Goal: Task Accomplishment & Management: Use online tool/utility

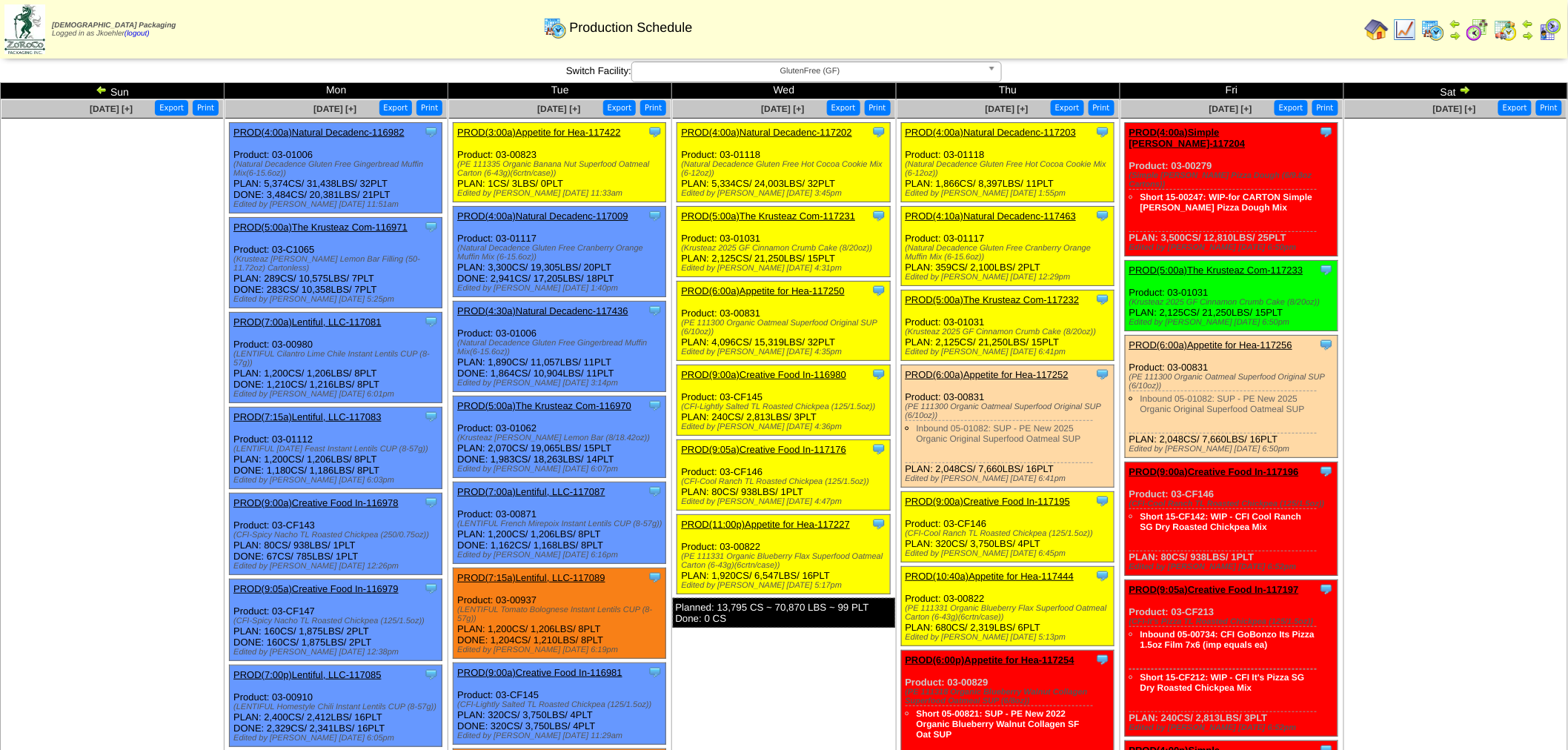
click at [1500, 29] on img at bounding box center [1506, 30] width 24 height 24
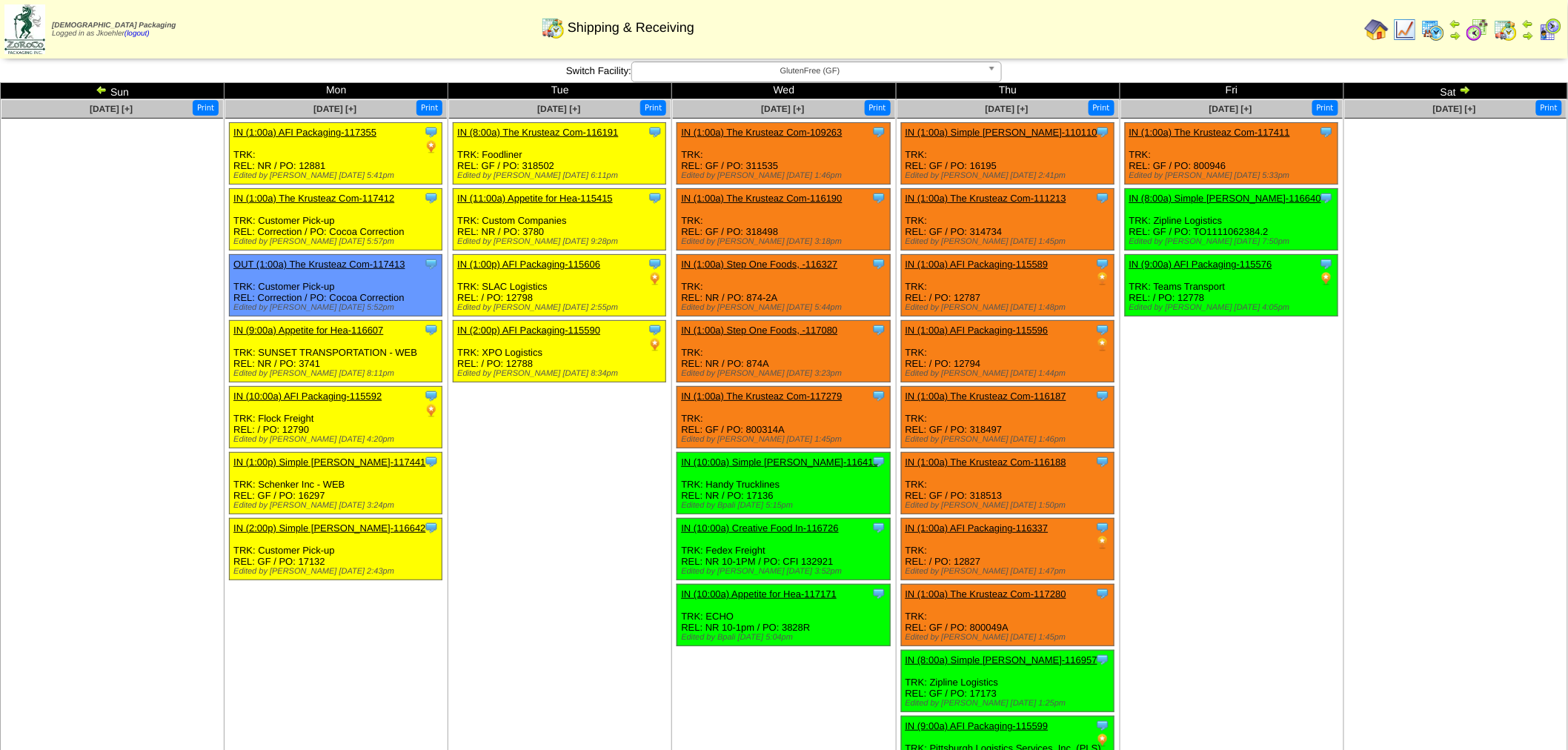
click at [1438, 29] on img at bounding box center [1433, 30] width 24 height 24
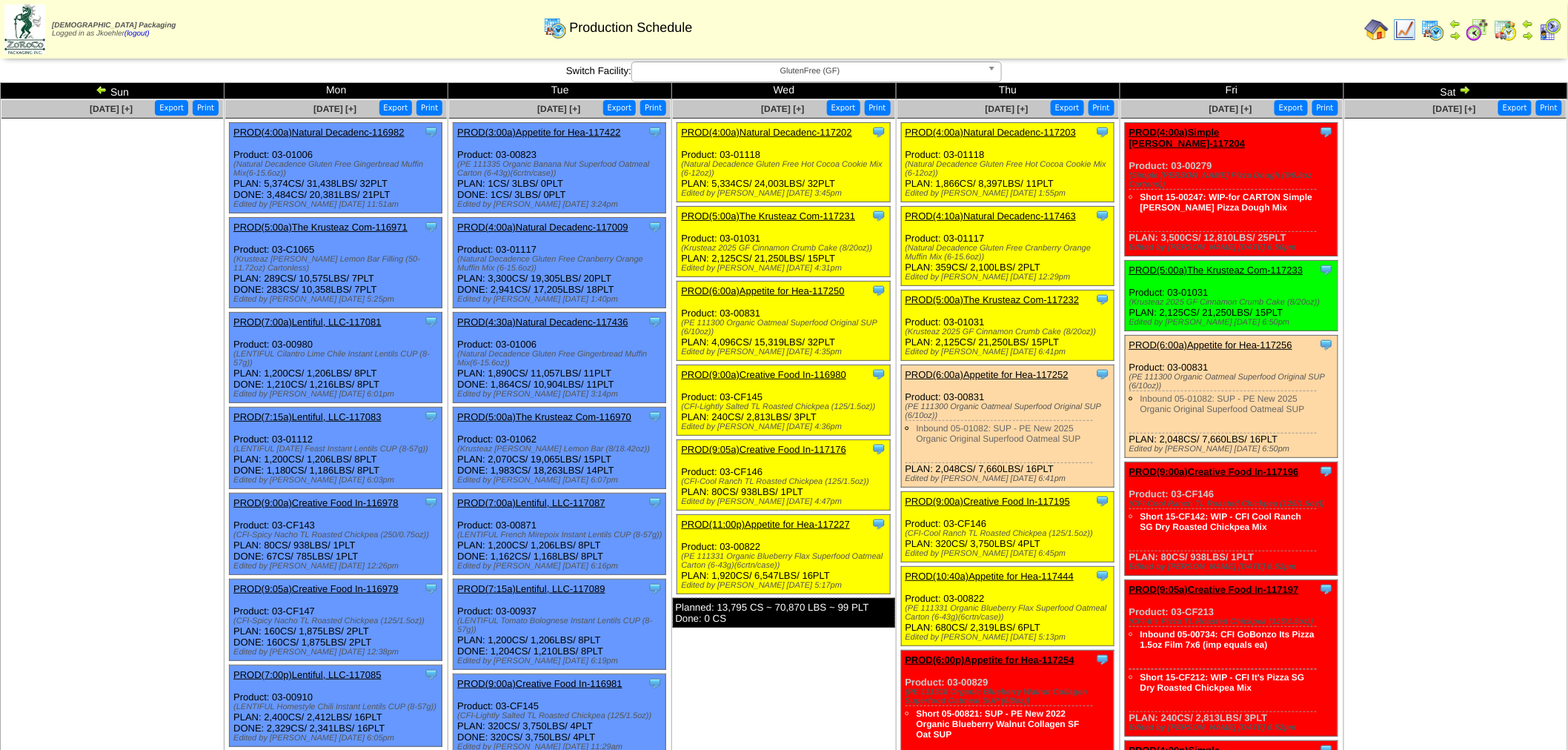
click at [549, 132] on link "PROD(3:00a)Appetite for Hea-117422" at bounding box center [538, 132] width 163 height 11
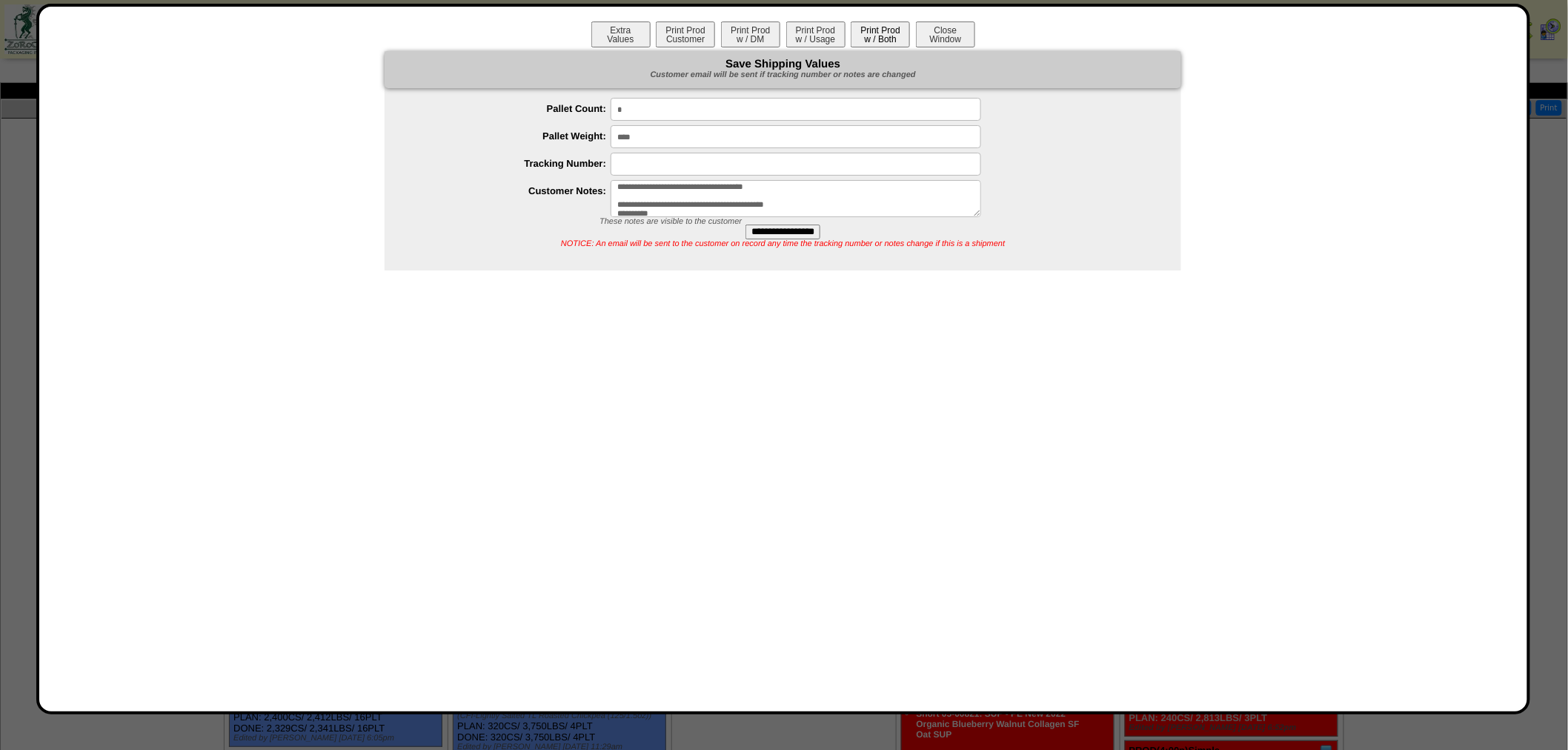
click at [890, 41] on button "Print Prod w / Both" at bounding box center [880, 34] width 59 height 26
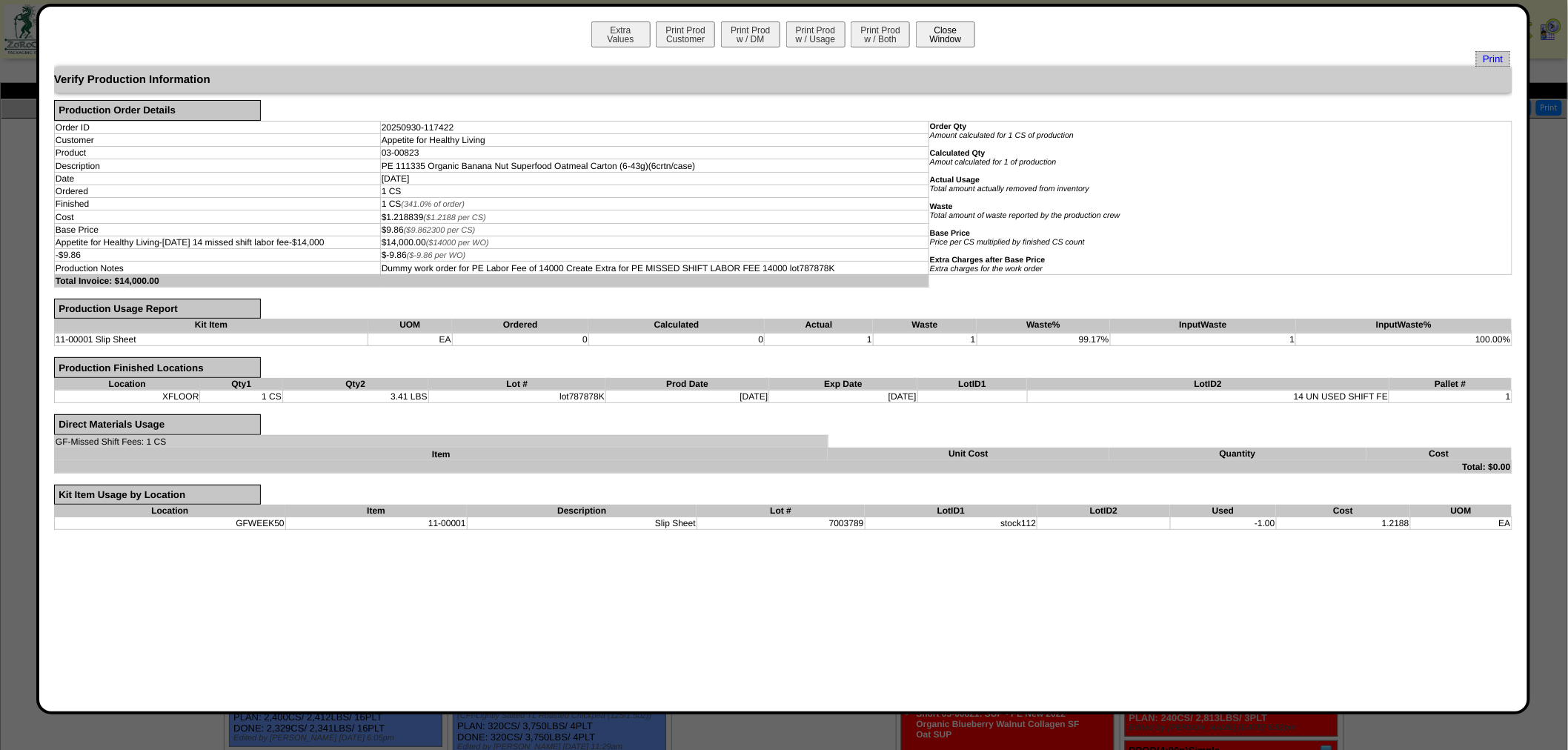
click at [954, 37] on button "Close Window" at bounding box center [945, 34] width 59 height 26
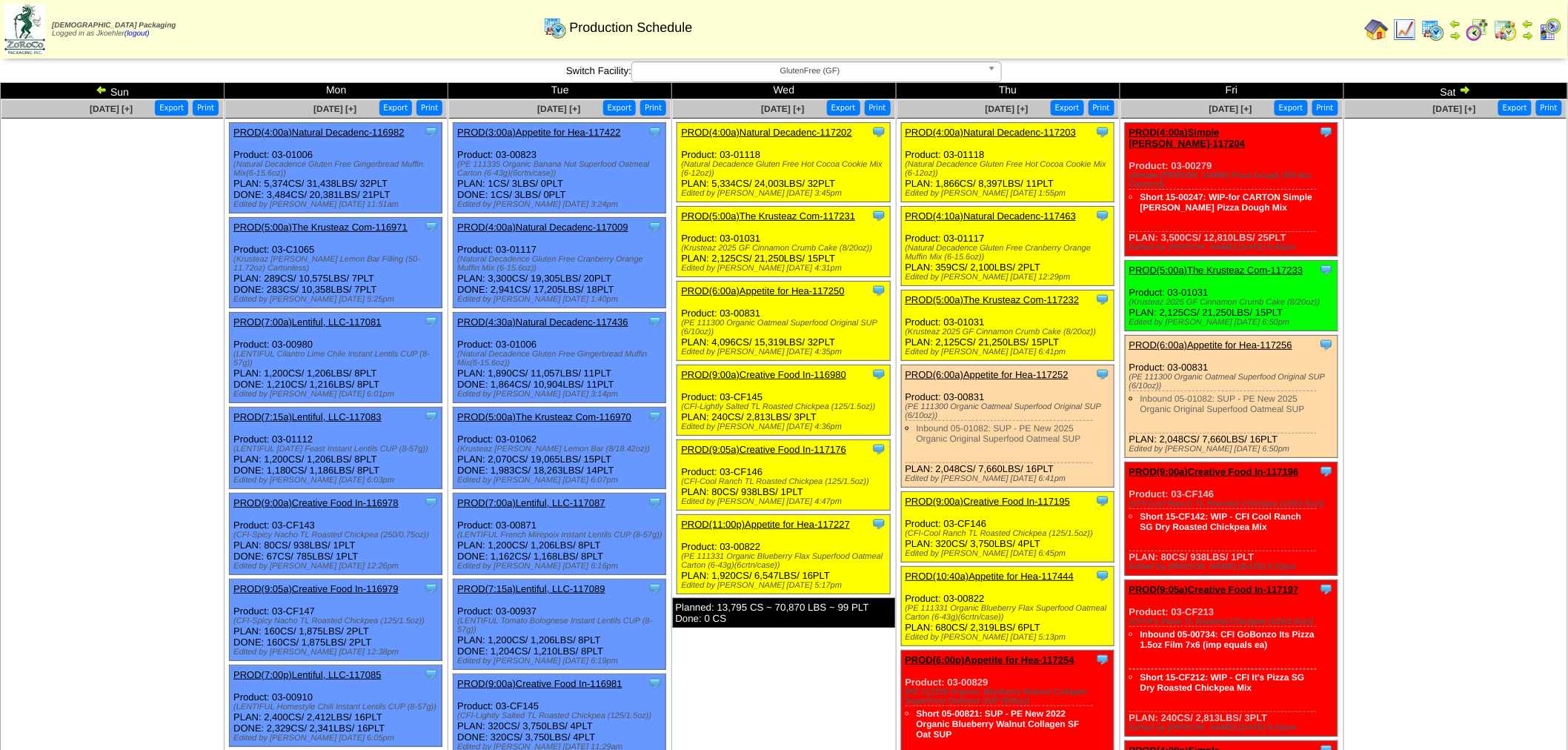
click at [528, 316] on link "PROD(4:30a)Natural Decadenc-117436" at bounding box center [543, 321] width 171 height 11
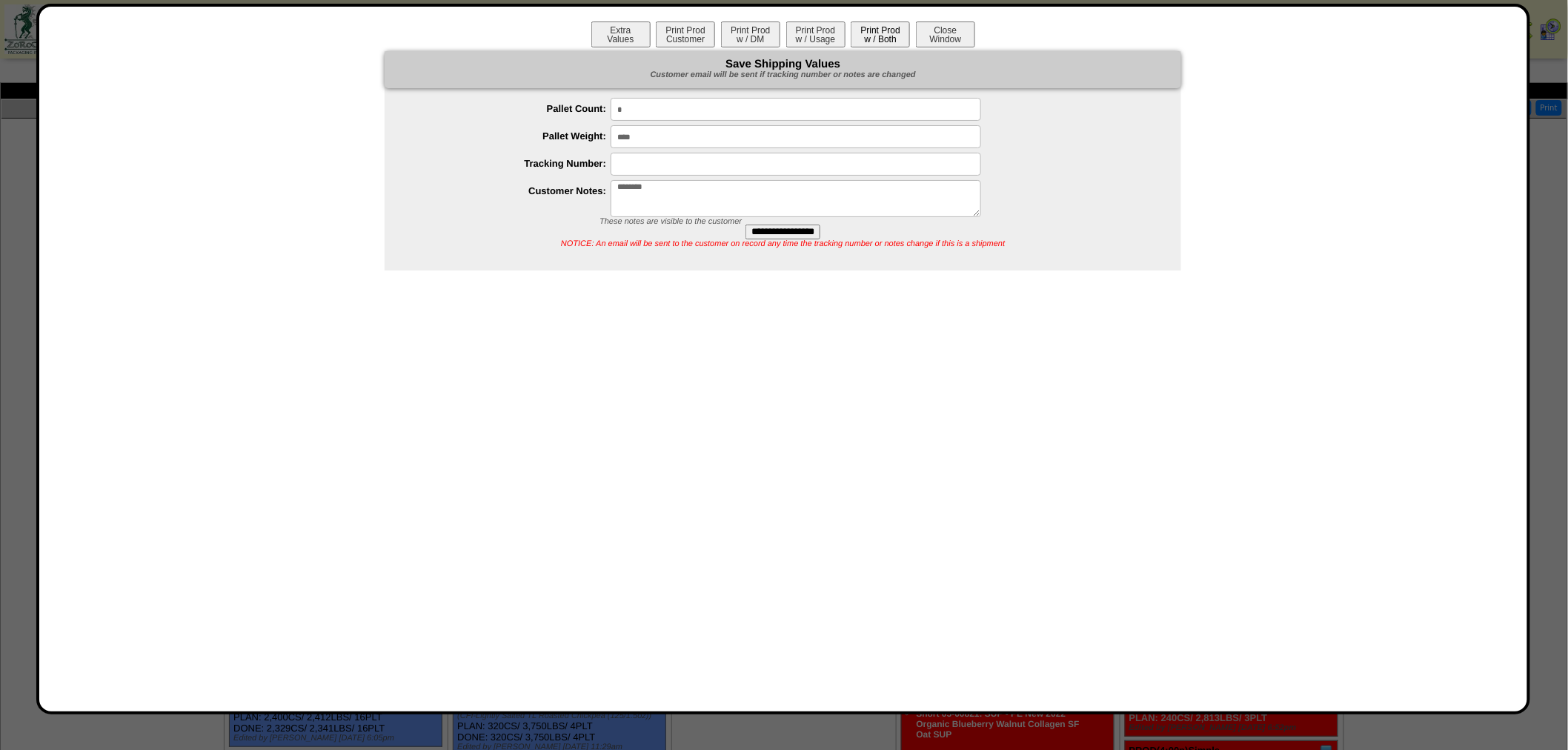
click at [872, 26] on button "Print Prod w / Both" at bounding box center [880, 34] width 59 height 26
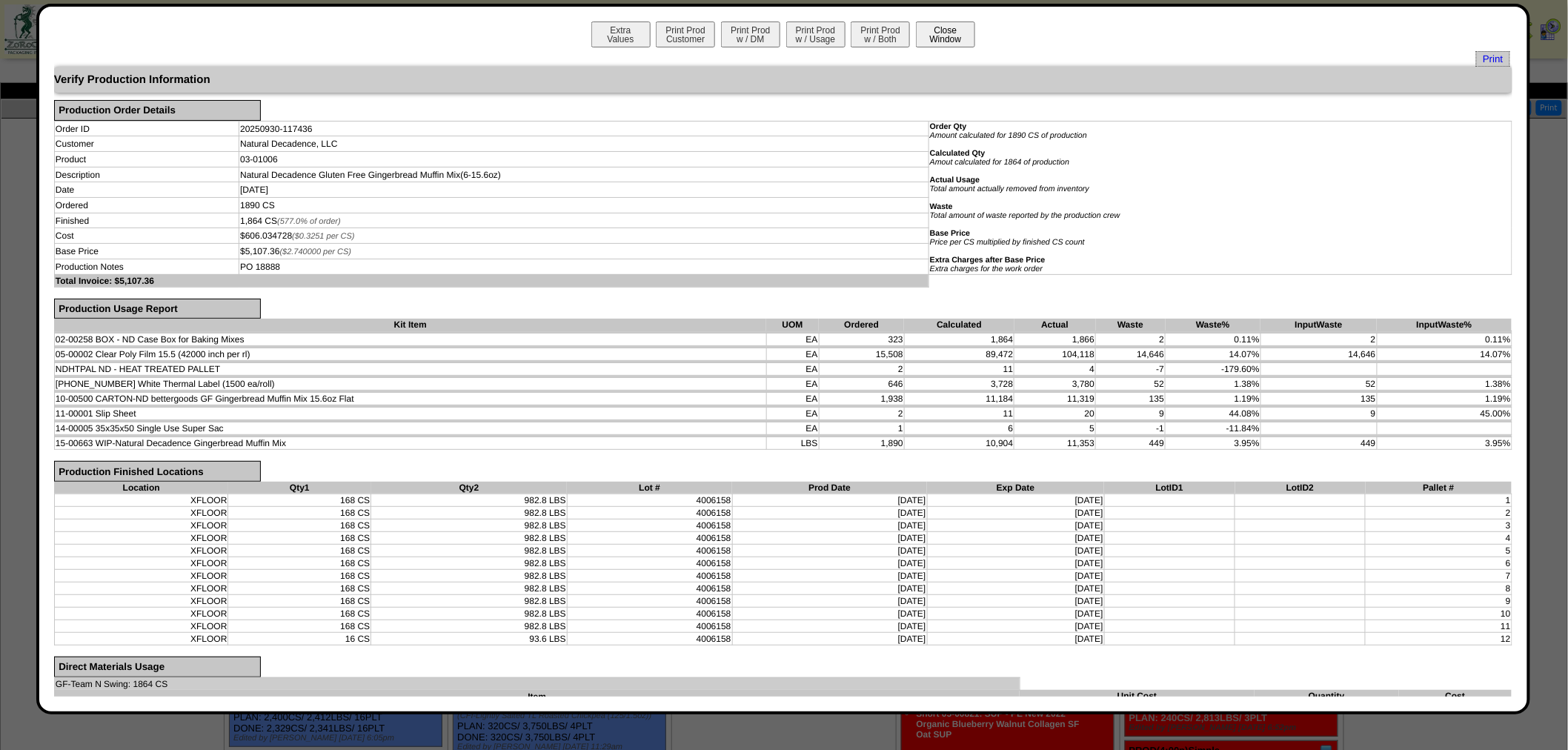
click at [954, 41] on button "Close Window" at bounding box center [945, 34] width 59 height 26
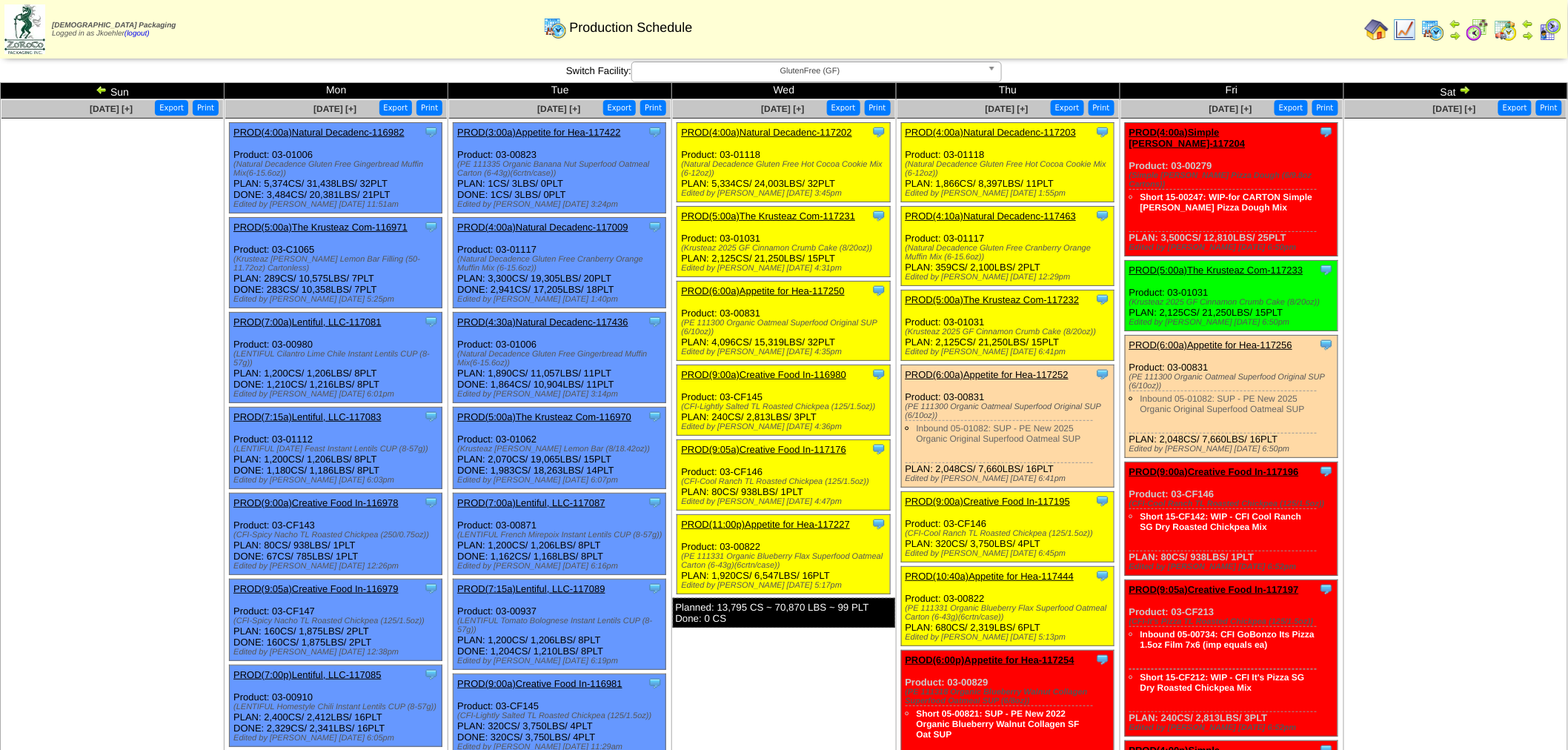
click at [775, 220] on link "PROD(5:00a)The Krusteaz Com-117231" at bounding box center [768, 216] width 174 height 11
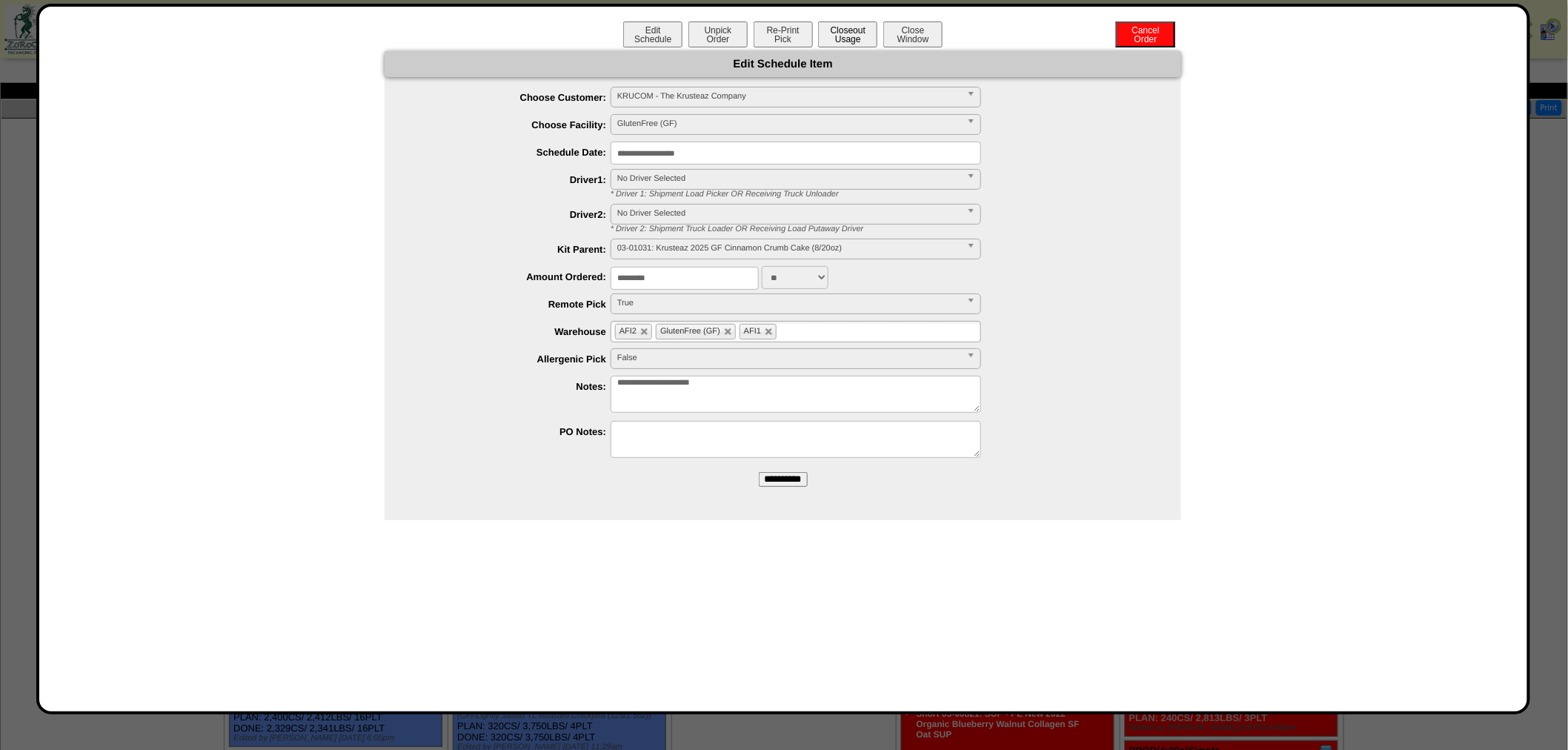
click at [853, 34] on button "Closeout Usage" at bounding box center [848, 34] width 59 height 26
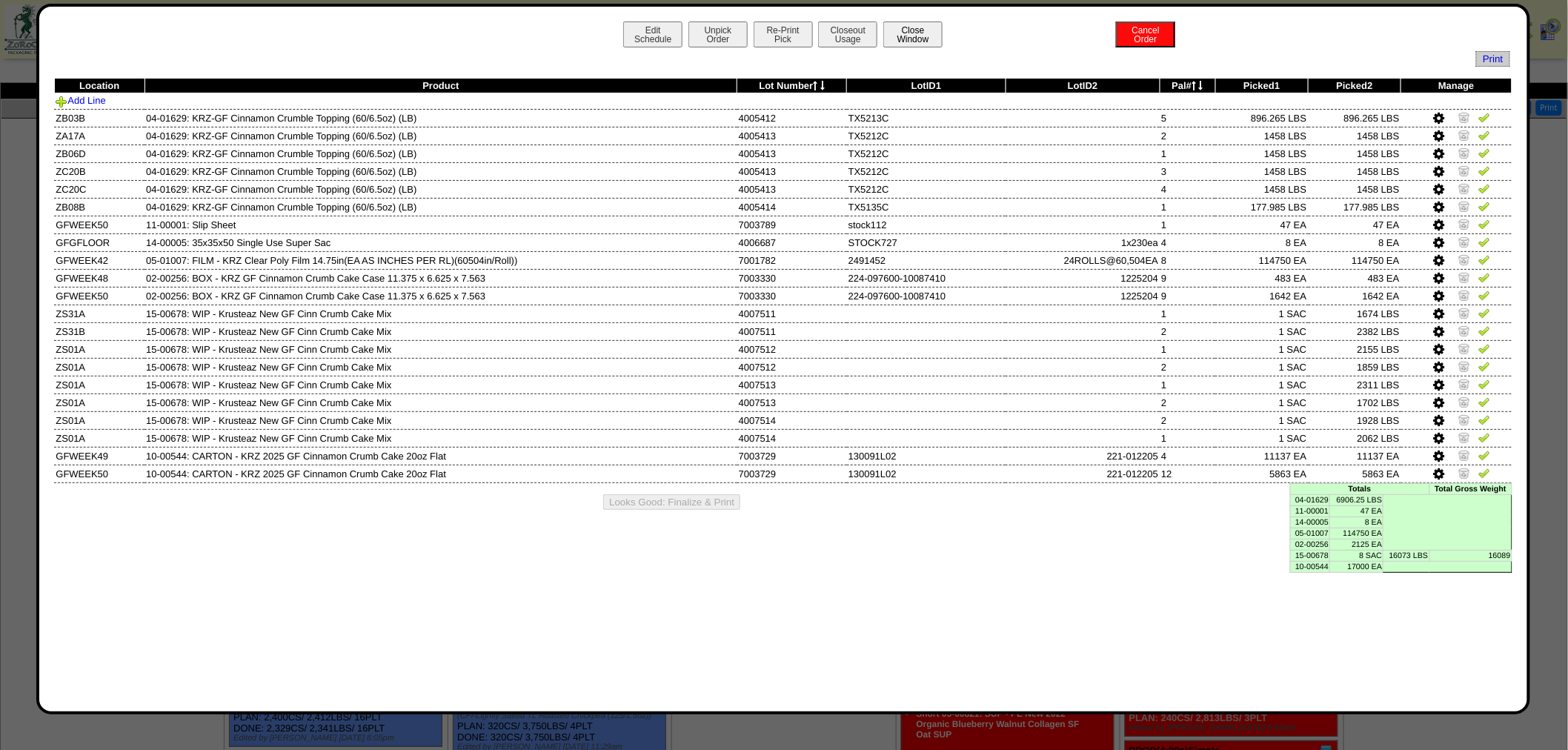
click at [908, 37] on button "Close Window" at bounding box center [913, 34] width 59 height 26
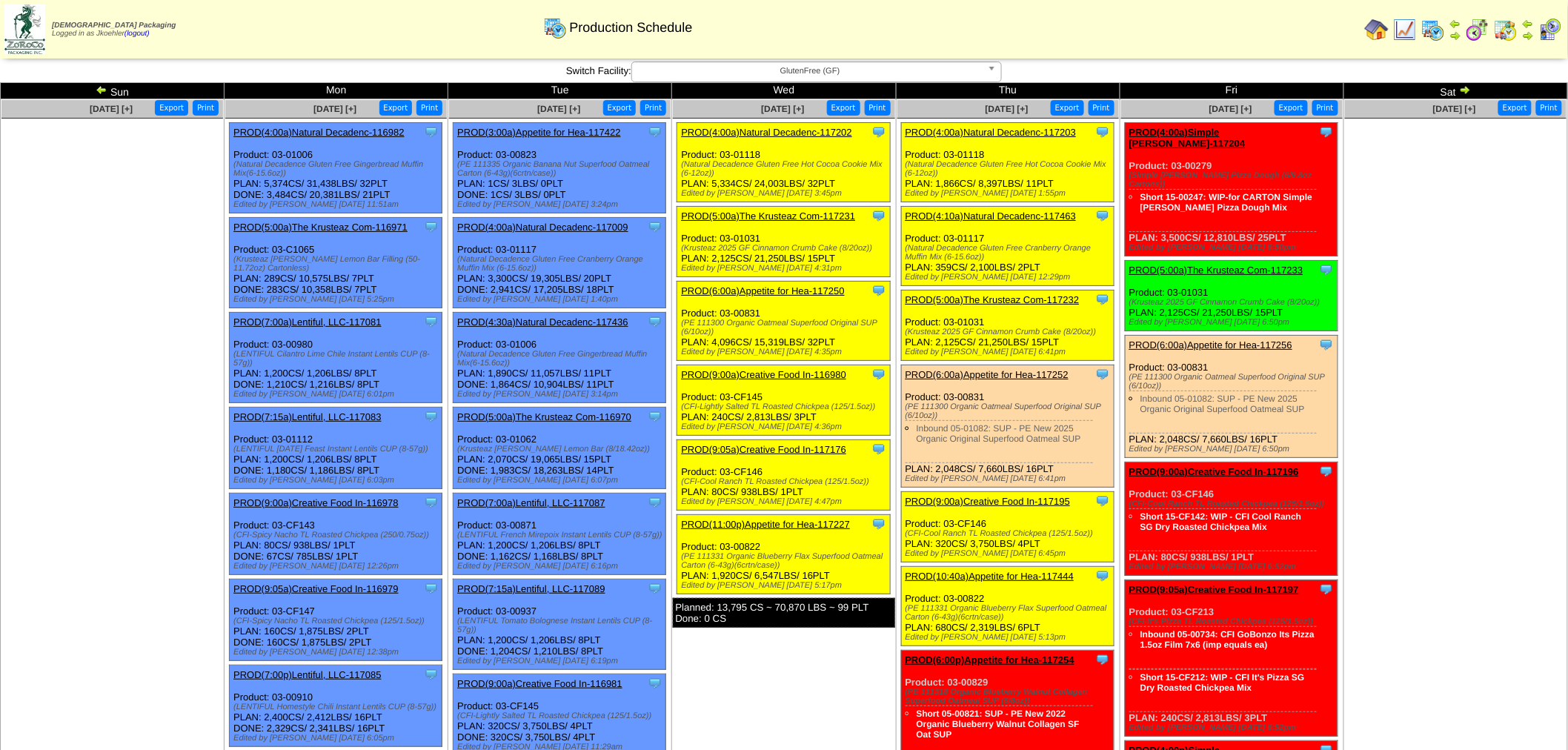
click at [1524, 27] on img at bounding box center [1528, 24] width 12 height 12
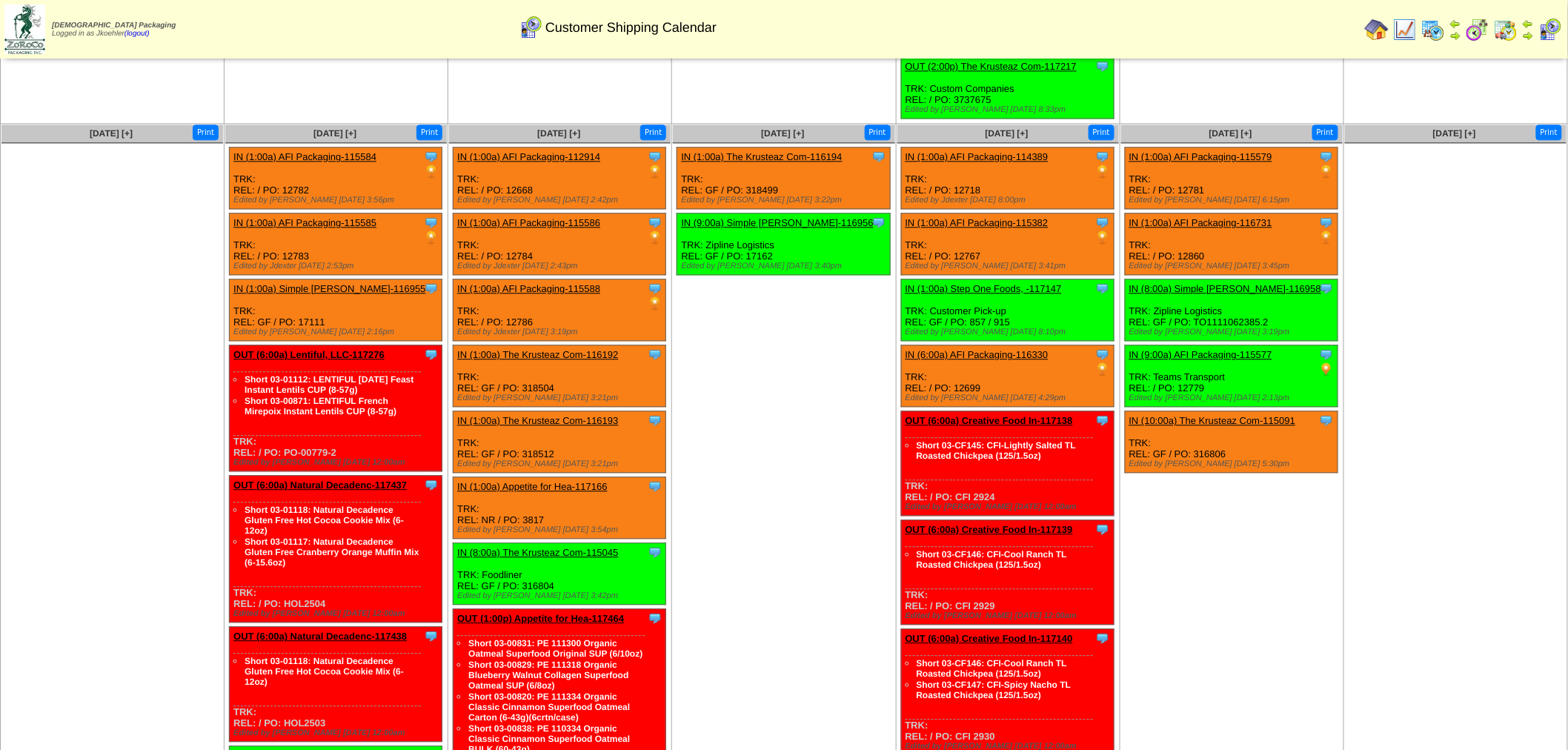
scroll to position [1399, 0]
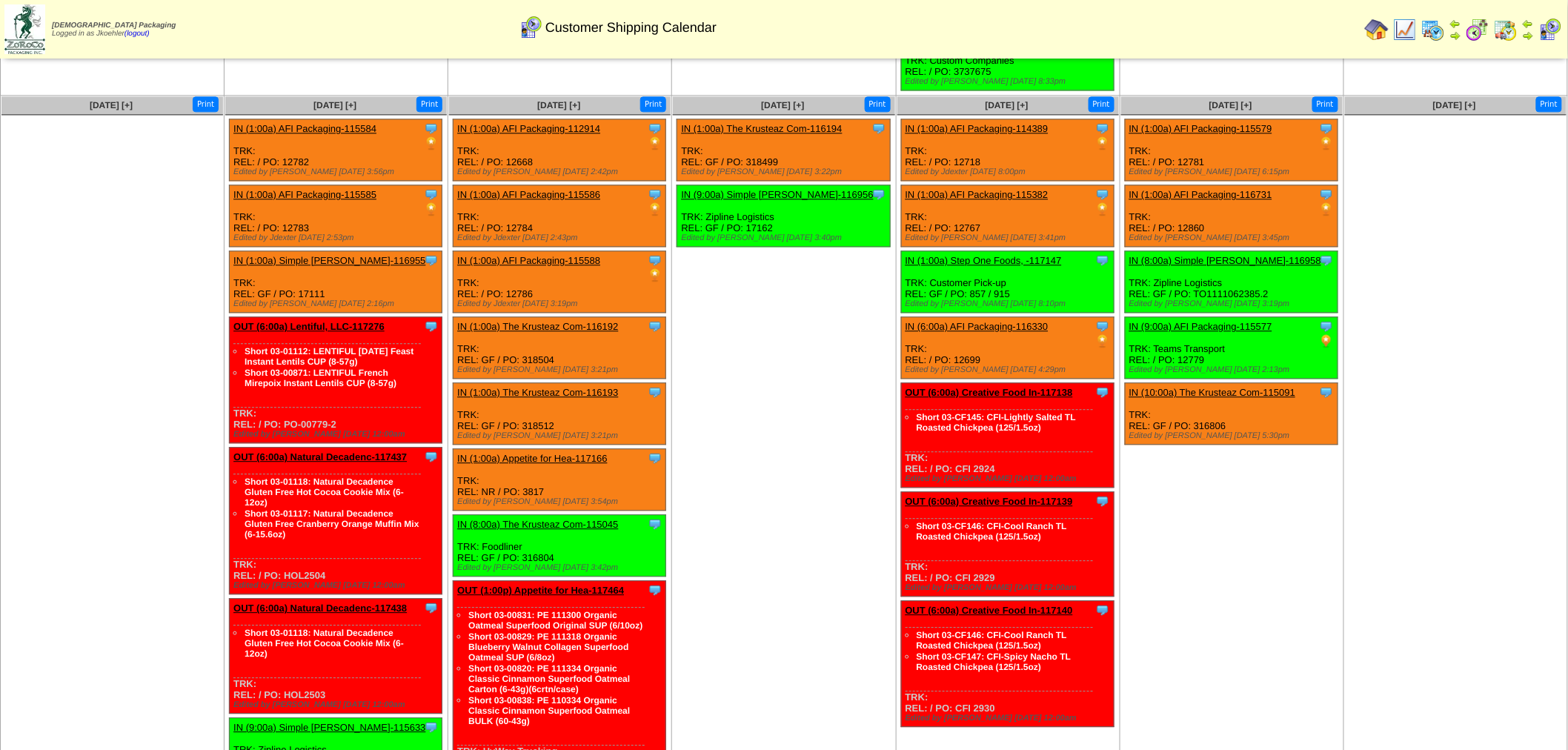
click at [524, 452] on link "IN (1:00a) Appetite for Hea-117166" at bounding box center [532, 457] width 150 height 11
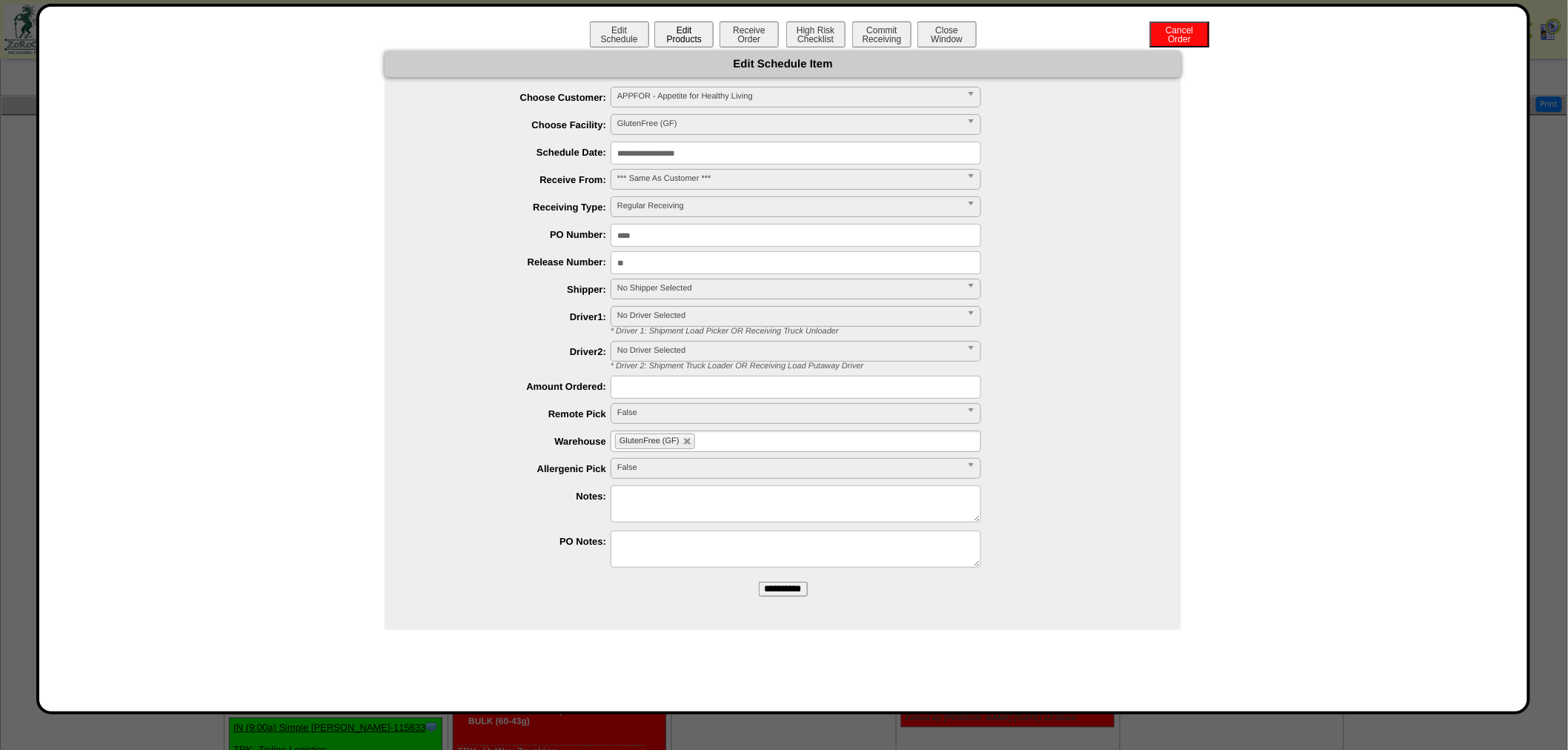
click at [683, 38] on button "Edit Products" at bounding box center [684, 34] width 59 height 26
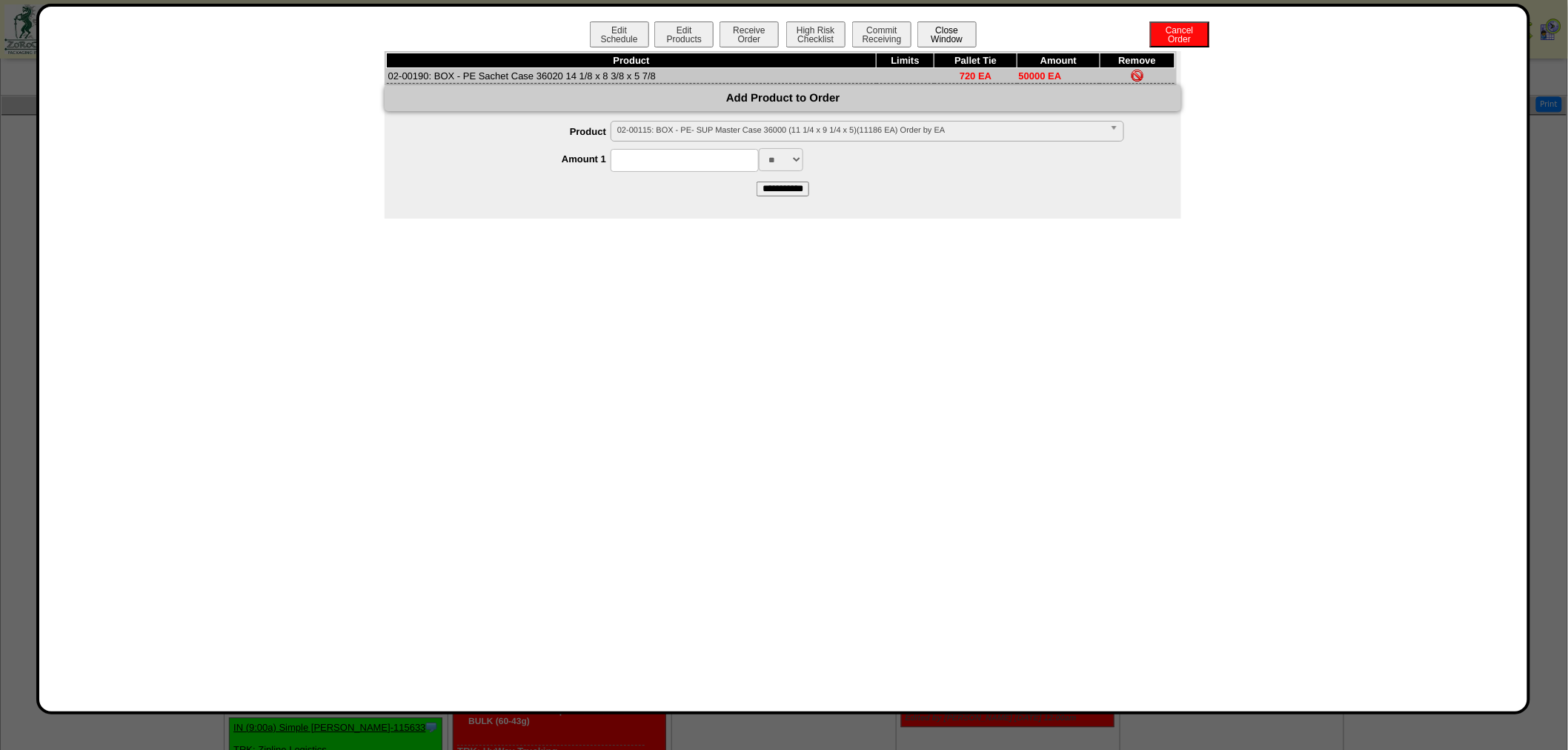
click at [944, 34] on button "Close Window" at bounding box center [947, 34] width 59 height 26
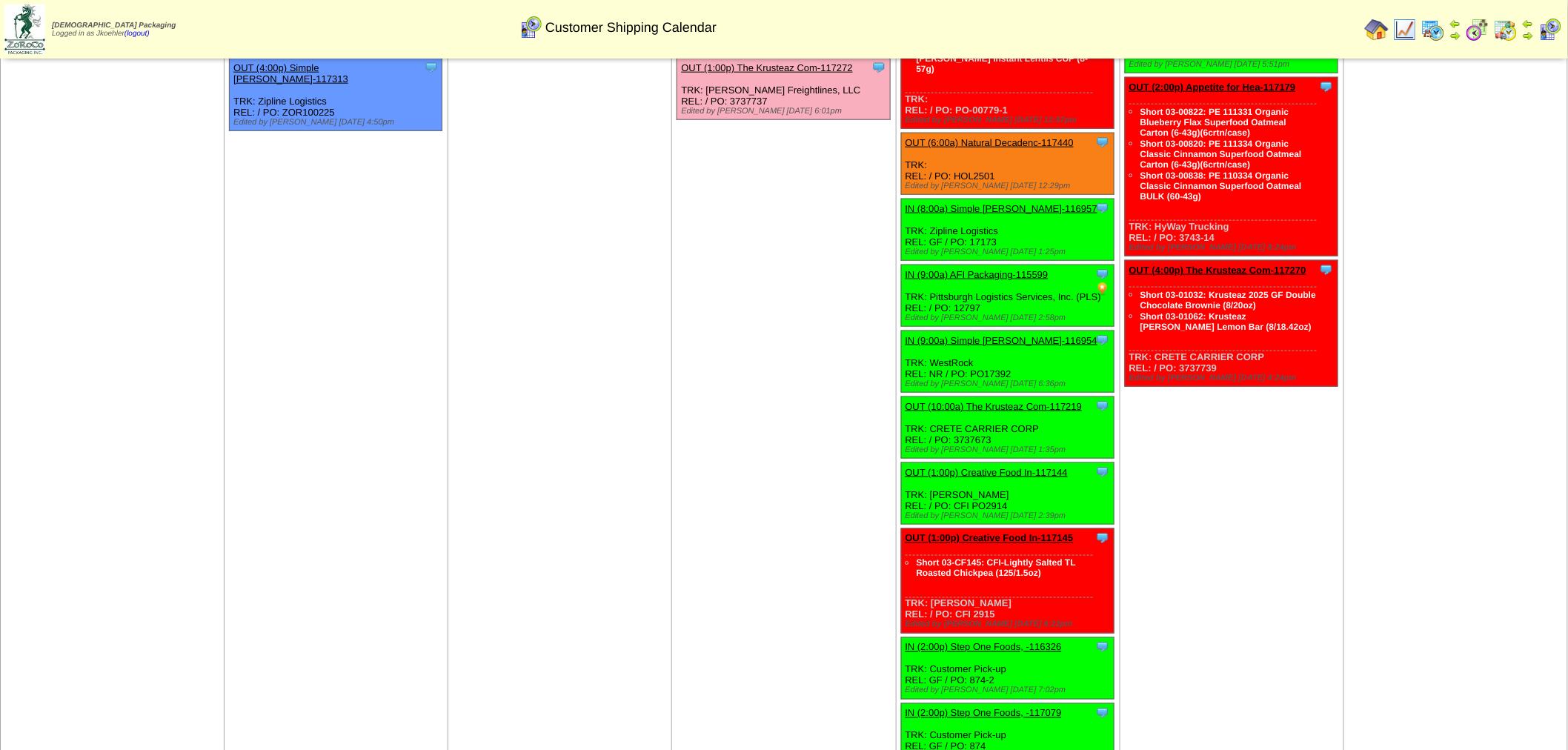
scroll to position [1152, 0]
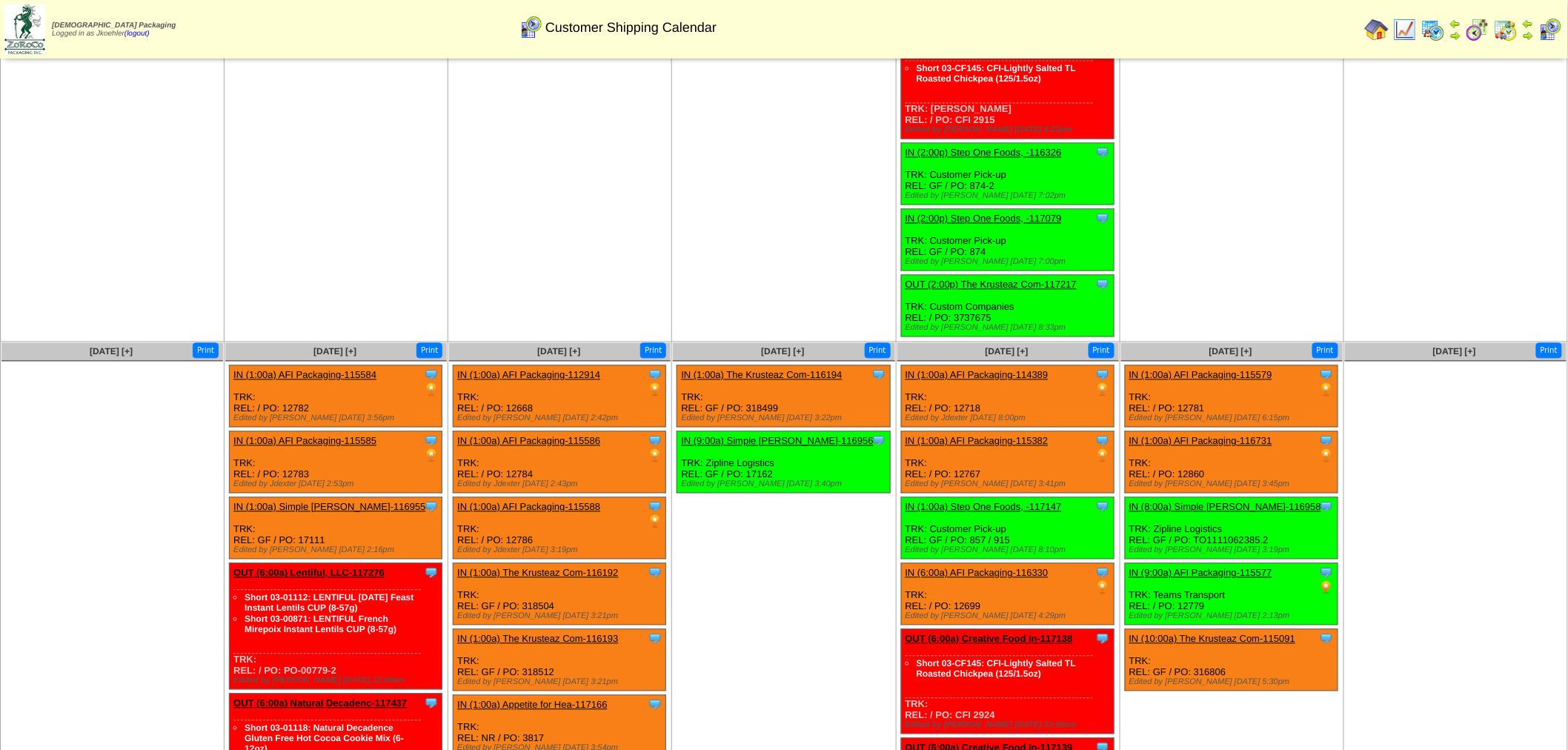
click at [541, 436] on link "IN (1:00a) AFI Packaging-115586" at bounding box center [528, 441] width 143 height 11
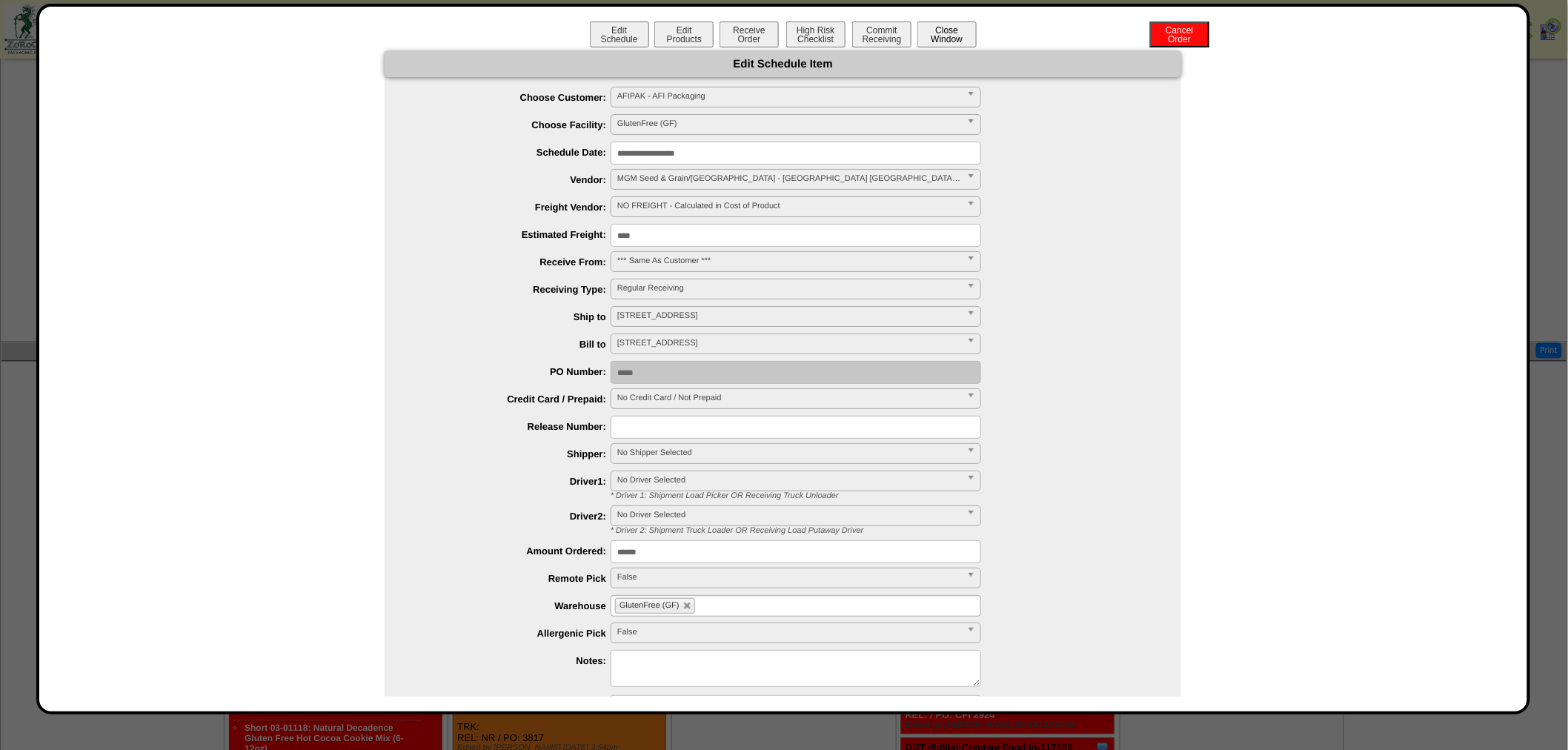
click at [954, 35] on button "Close Window" at bounding box center [947, 34] width 59 height 26
